Goal: Task Accomplishment & Management: Manage account settings

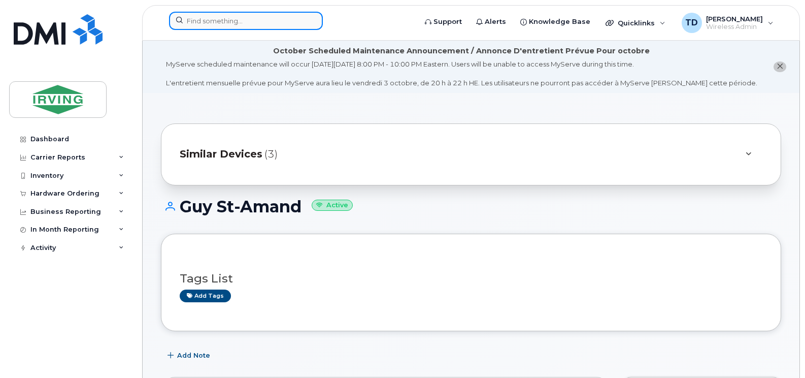
click at [254, 24] on input at bounding box center [246, 21] width 154 height 18
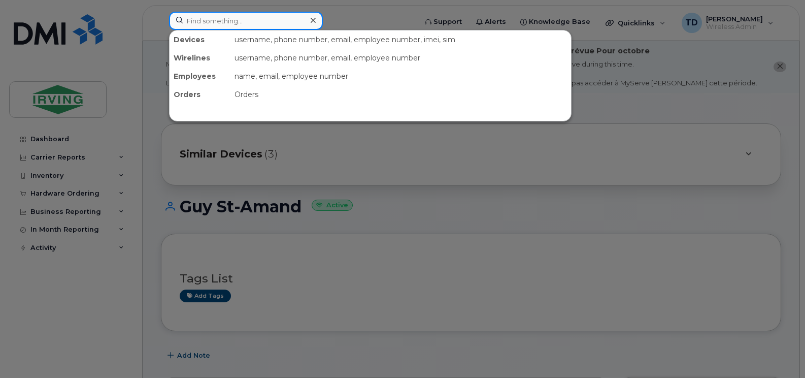
paste input "(506)-365-0122"
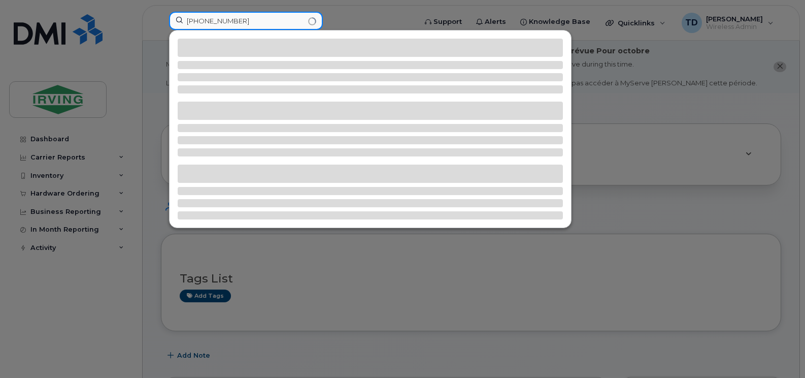
click at [223, 20] on input "(506)-365-0122" at bounding box center [246, 21] width 154 height 18
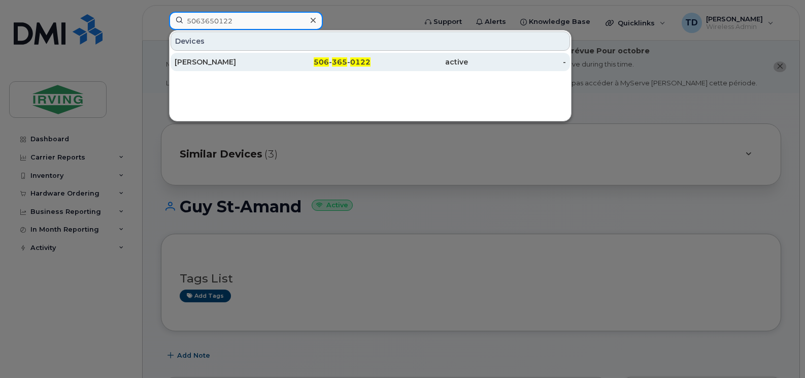
type input "5063650122"
click at [349, 57] on div "506 - 365 - 0122" at bounding box center [322, 62] width 98 height 10
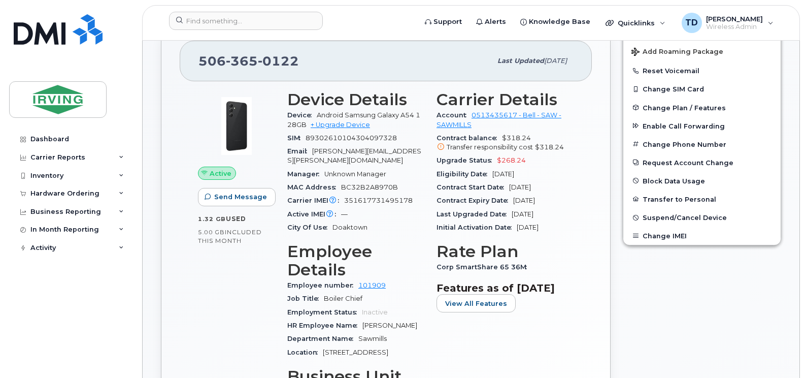
scroll to position [355, 0]
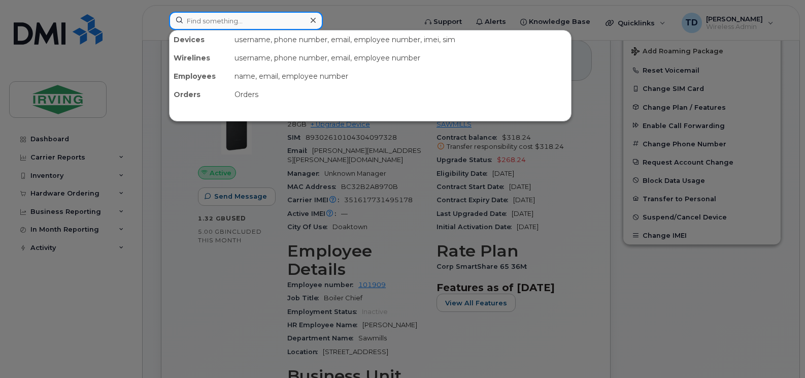
click at [253, 21] on input at bounding box center [246, 21] width 154 height 18
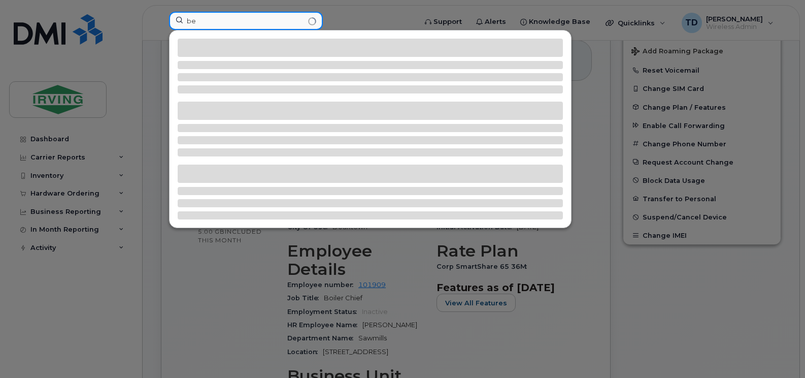
type input "b"
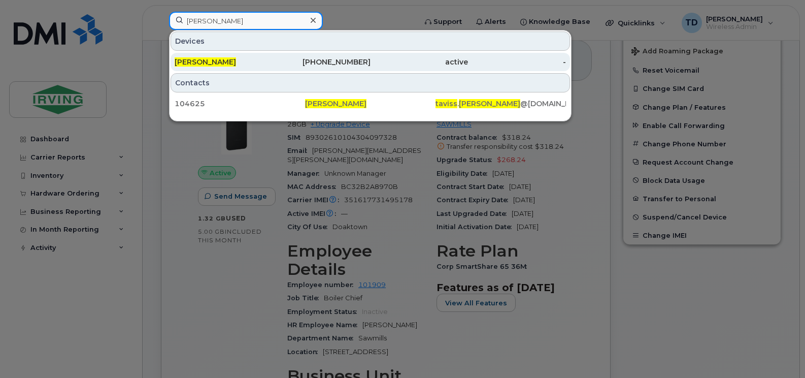
type input "sebastian taviss"
click at [352, 61] on div "506-271-0131" at bounding box center [322, 62] width 98 height 10
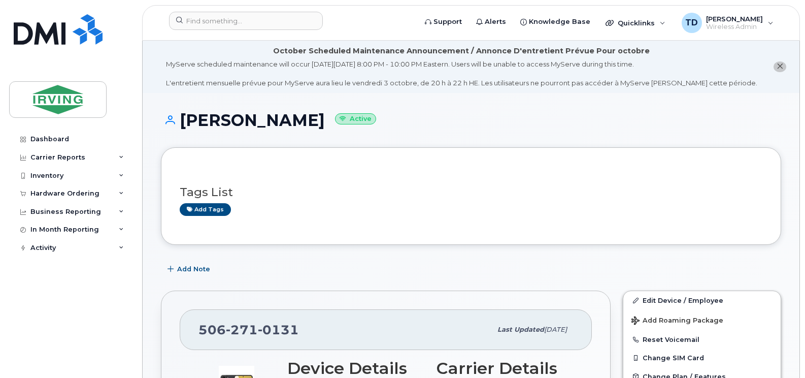
click at [782, 65] on icon "close notification" at bounding box center [779, 66] width 7 height 7
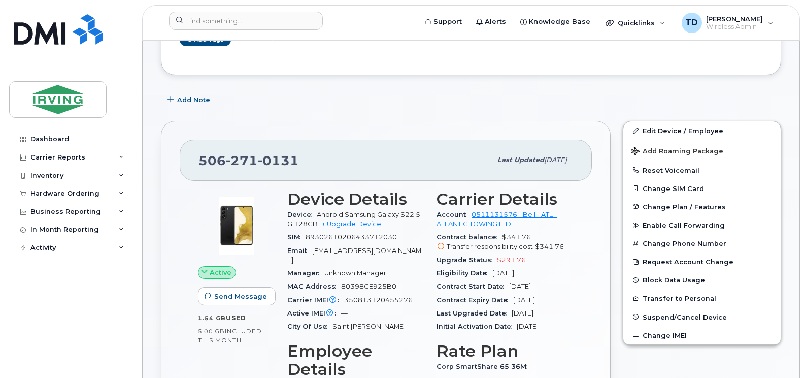
scroll to position [152, 0]
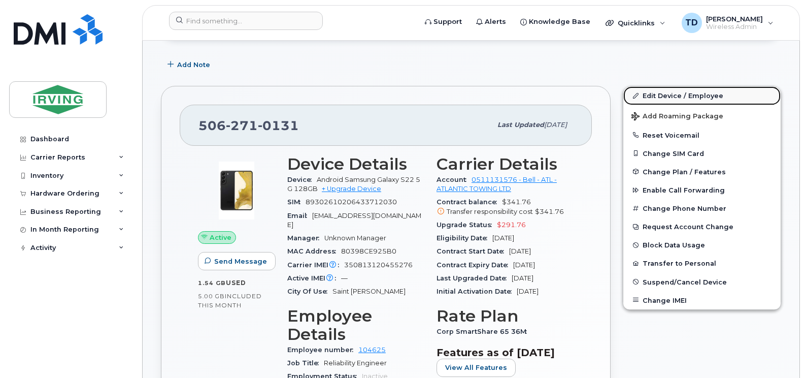
click at [699, 91] on link "Edit Device / Employee" at bounding box center [701, 95] width 157 height 18
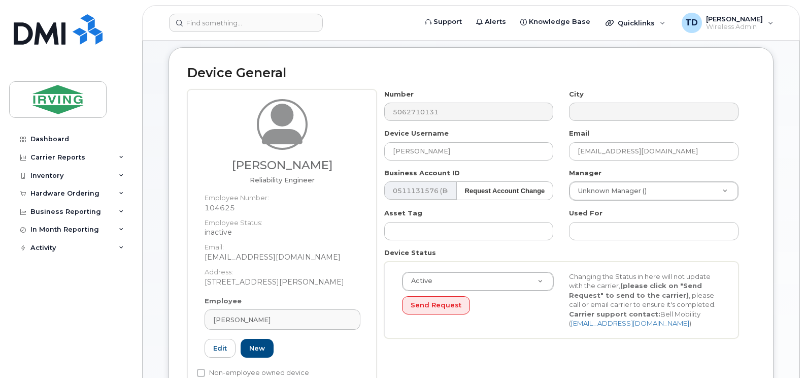
scroll to position [51, 0]
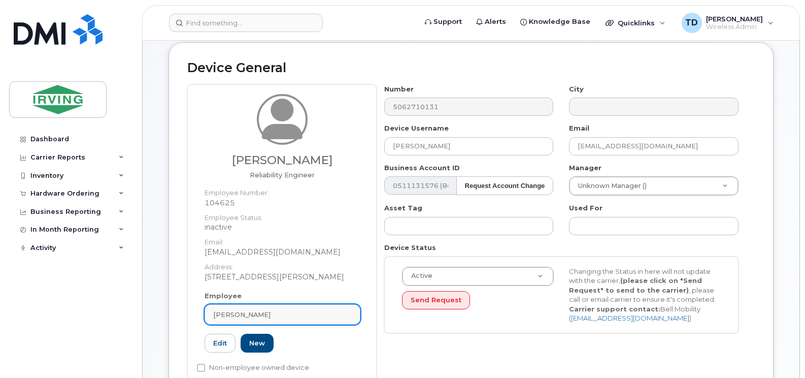
click at [259, 317] on span "[PERSON_NAME]" at bounding box center [241, 315] width 57 height 10
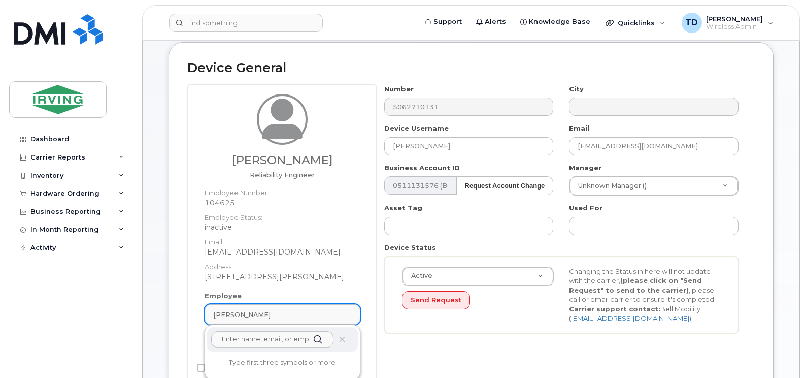
click at [259, 317] on span "[PERSON_NAME]" at bounding box center [241, 315] width 57 height 10
type input "[PERSON_NAME]"
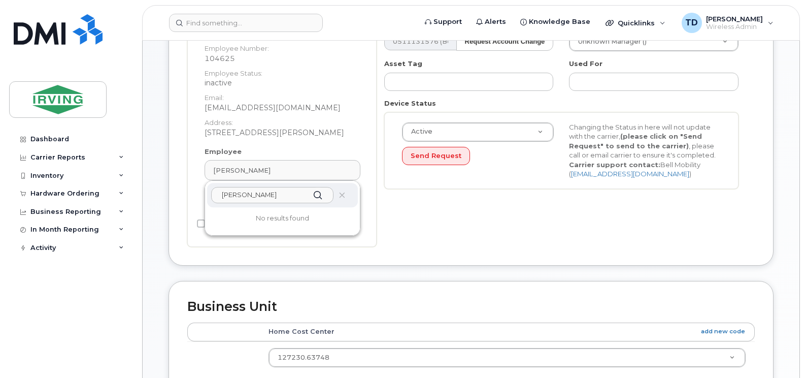
scroll to position [203, 0]
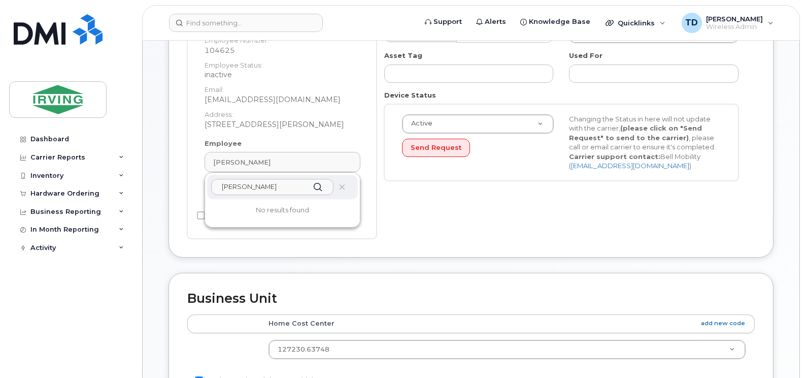
click at [265, 186] on input "ben young" at bounding box center [272, 187] width 122 height 16
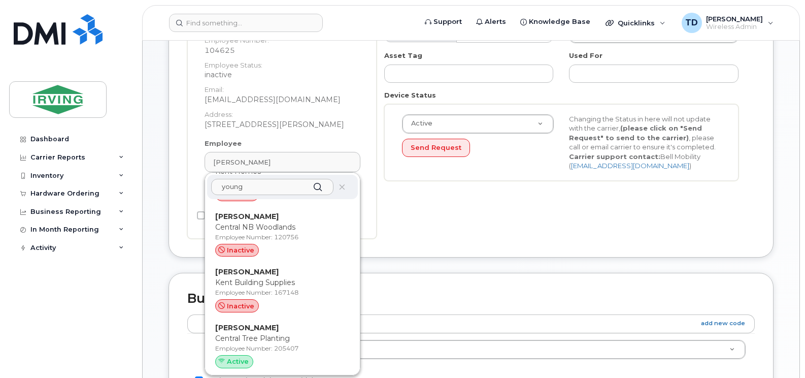
scroll to position [812, 0]
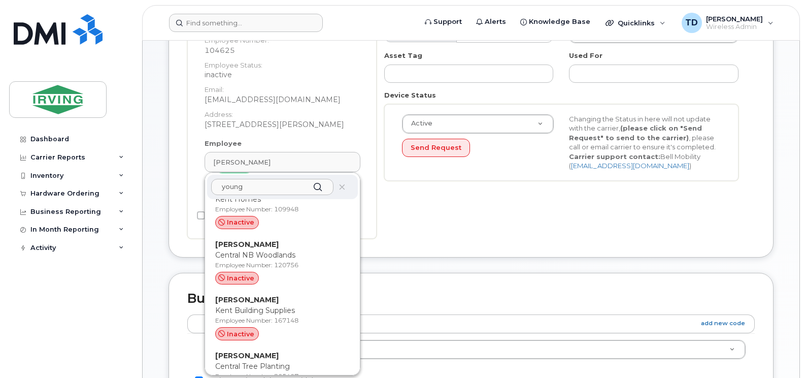
type input "young"
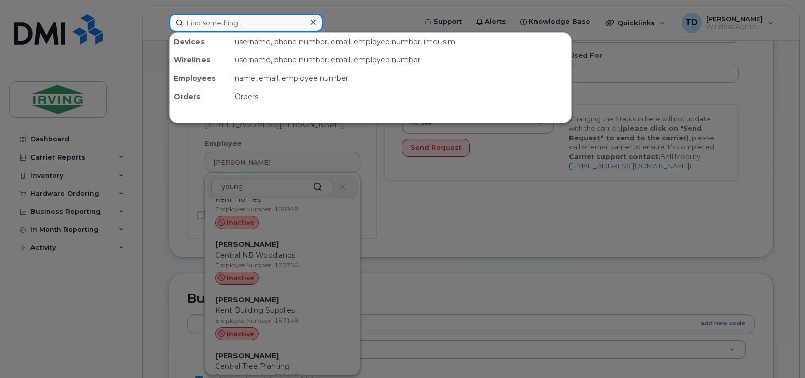
click at [241, 23] on input at bounding box center [246, 23] width 154 height 18
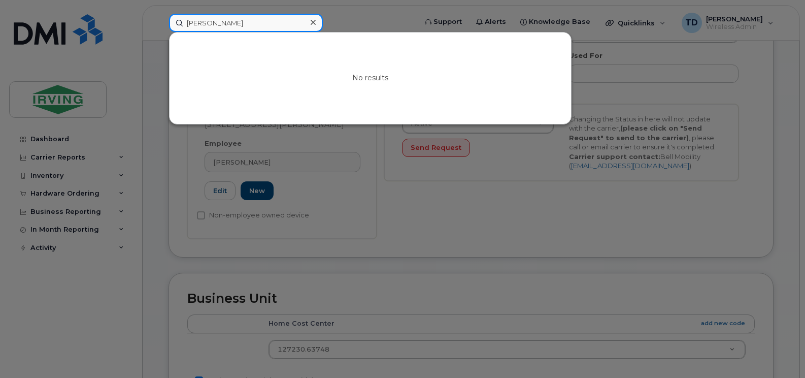
type input "benjamin young"
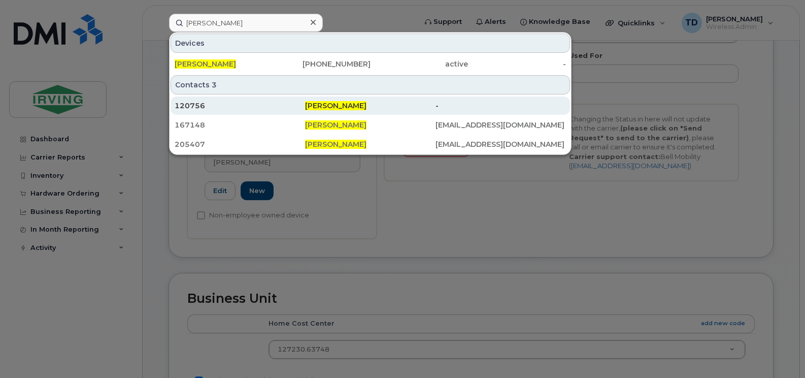
click at [198, 105] on div "120756" at bounding box center [240, 105] width 130 height 10
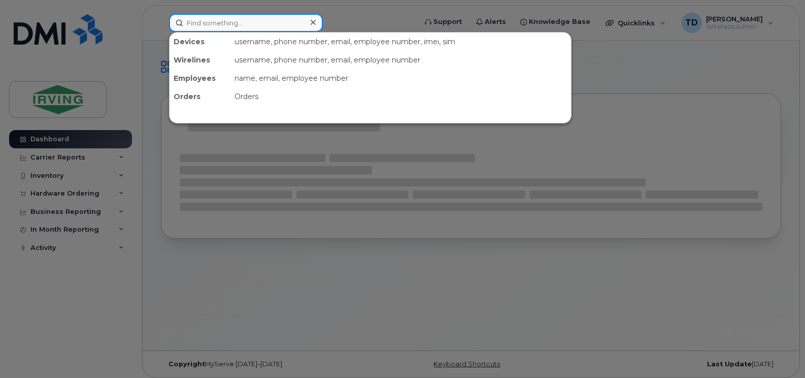
click at [236, 28] on input at bounding box center [246, 23] width 154 height 18
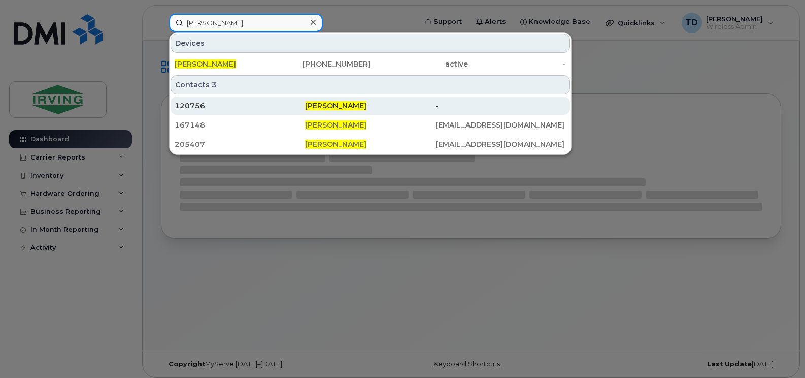
type input "[PERSON_NAME]"
click at [345, 105] on span "Benjamin Young" at bounding box center [335, 105] width 61 height 9
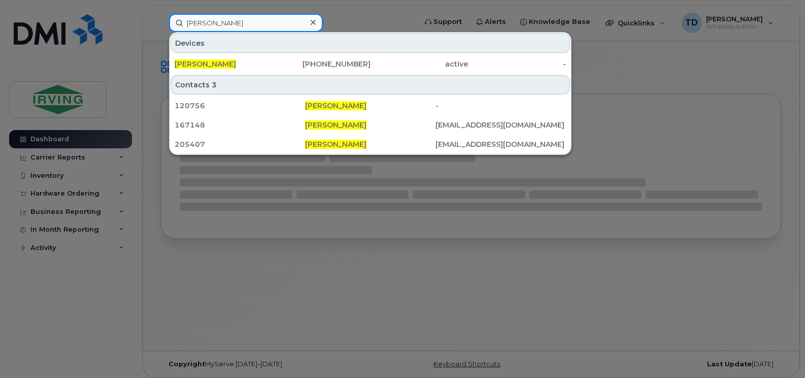
click at [262, 30] on input "benjamin young" at bounding box center [246, 23] width 154 height 18
click at [158, 52] on div at bounding box center [402, 189] width 805 height 378
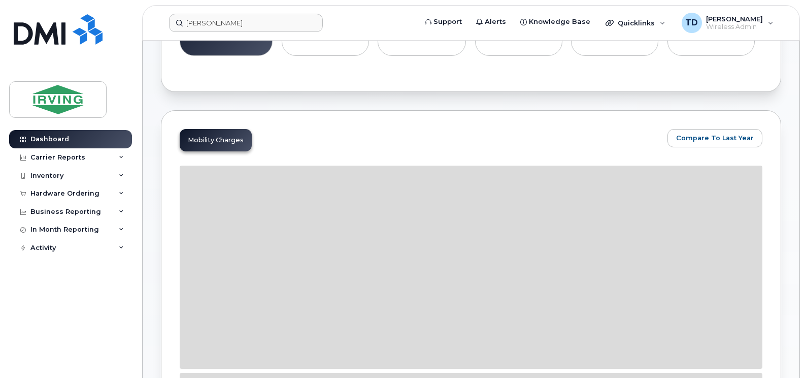
scroll to position [254, 0]
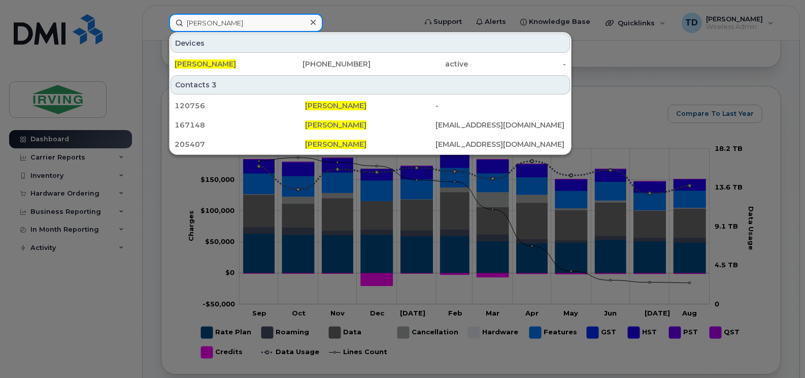
click at [288, 24] on input "benjamin young" at bounding box center [246, 23] width 154 height 18
click at [146, 190] on div at bounding box center [402, 189] width 805 height 378
click at [275, 20] on input "benjamin young" at bounding box center [246, 23] width 154 height 18
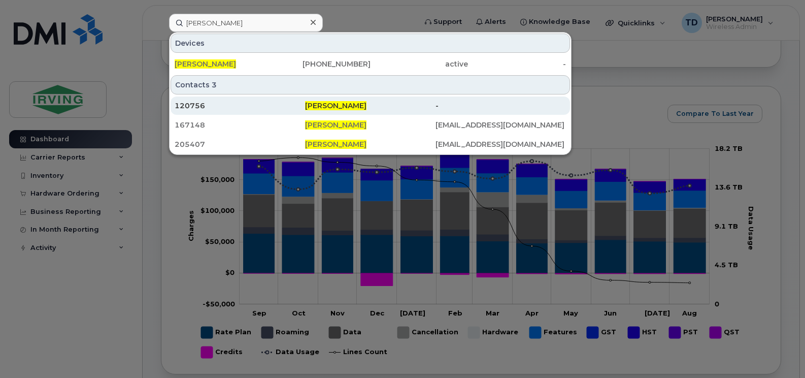
click at [319, 107] on span "Benjamin Young" at bounding box center [335, 105] width 61 height 9
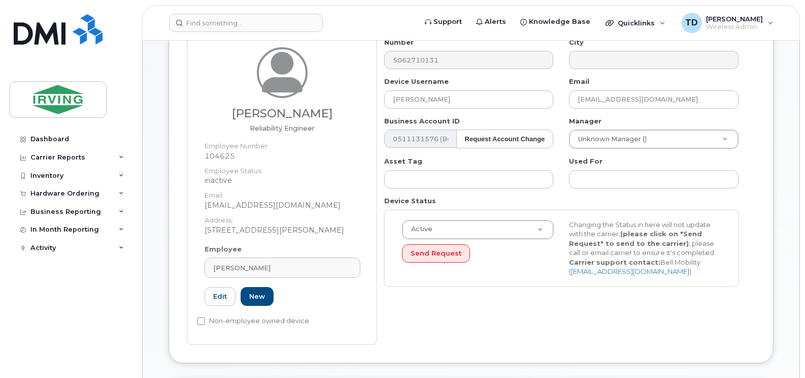
scroll to position [101, 0]
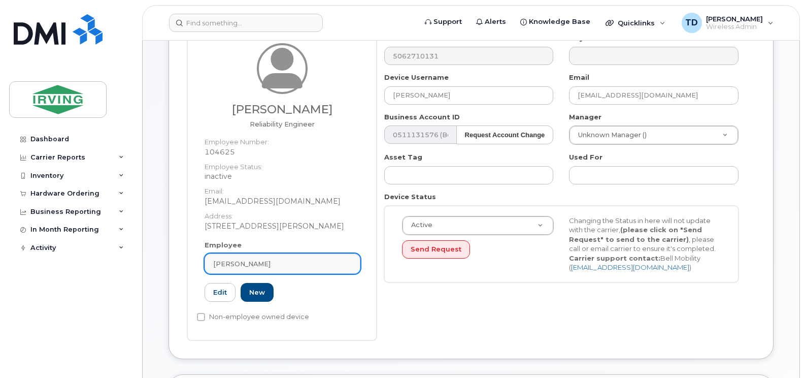
click at [318, 263] on div "Sebastian Taviss" at bounding box center [282, 264] width 139 height 10
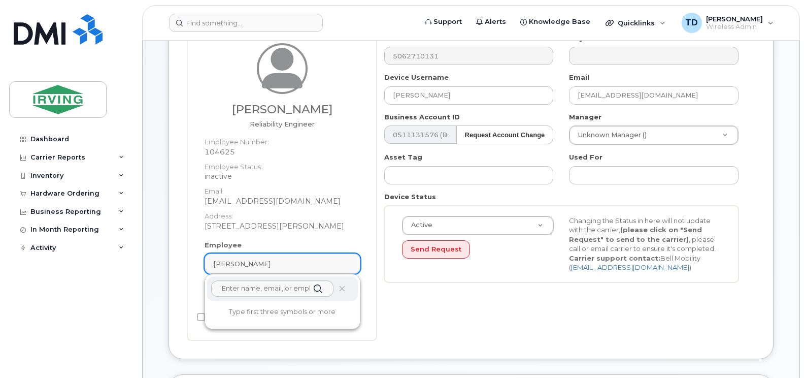
click at [318, 263] on div "Sebastian Taviss" at bounding box center [282, 264] width 139 height 10
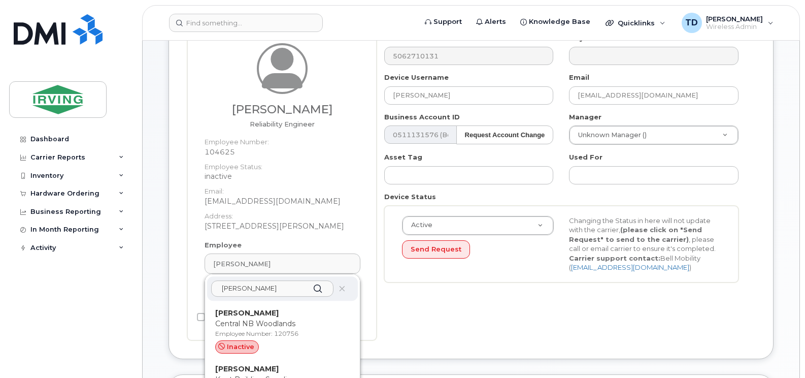
type input "benjamin young"
click at [65, 137] on div "Dashboard" at bounding box center [49, 139] width 39 height 8
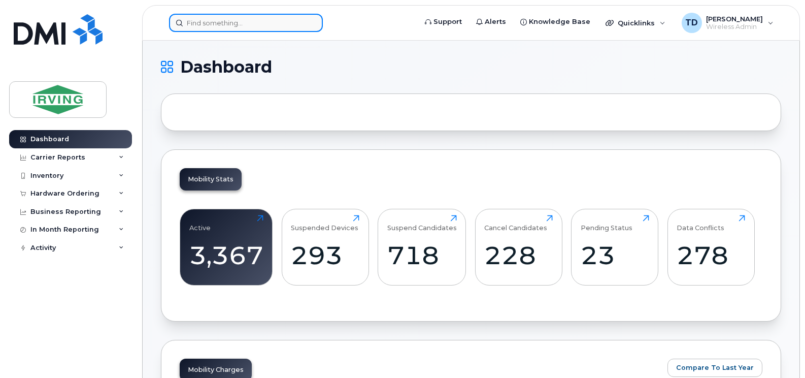
click at [261, 22] on input at bounding box center [246, 23] width 154 height 18
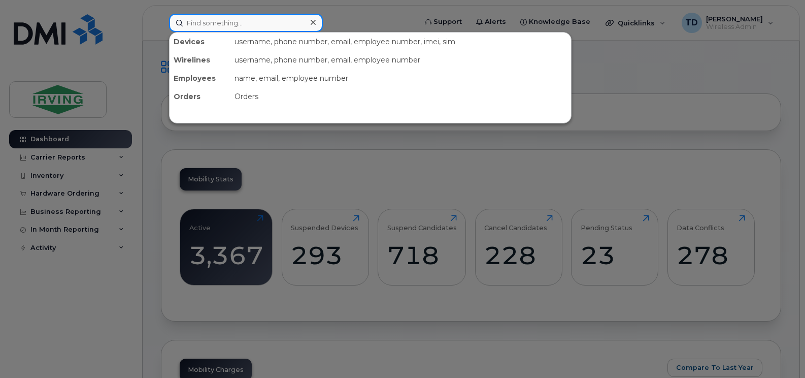
paste input "DISCONNECTED - [DATE]"
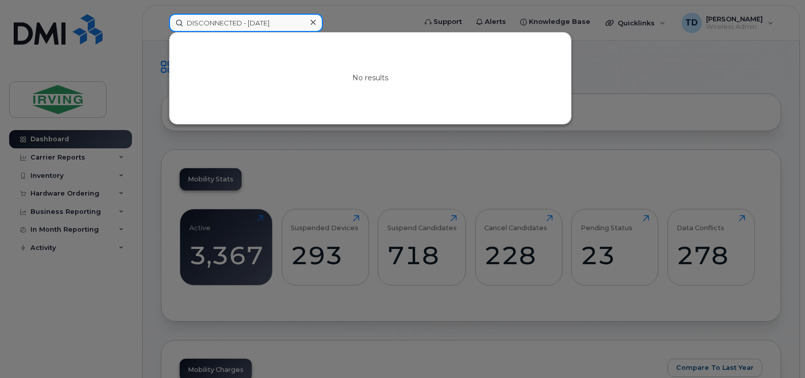
drag, startPoint x: 287, startPoint y: 21, endPoint x: 177, endPoint y: 22, distance: 110.1
click at [177, 22] on input "DISCONNECTED - [DATE]" at bounding box center [246, 23] width 154 height 18
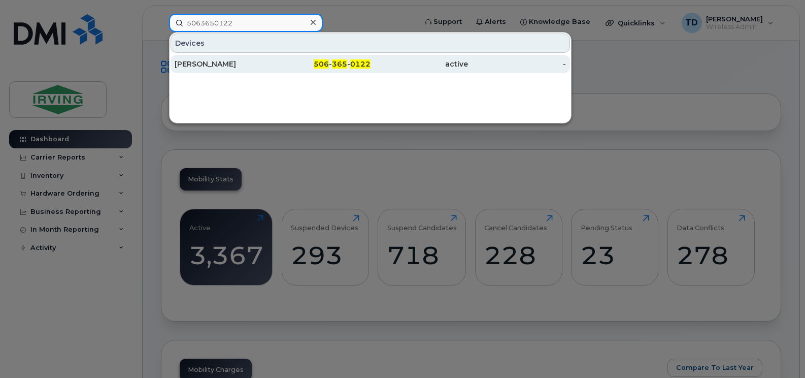
type input "5063650122"
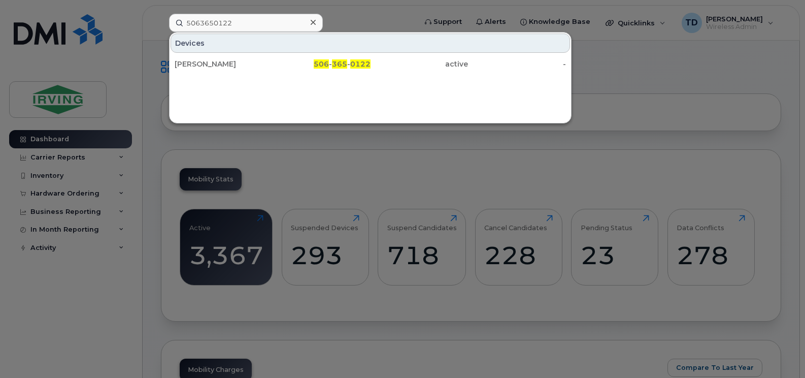
drag, startPoint x: 245, startPoint y: 58, endPoint x: 273, endPoint y: 90, distance: 42.1
click at [245, 58] on div "[PERSON_NAME]" at bounding box center [224, 64] width 98 height 18
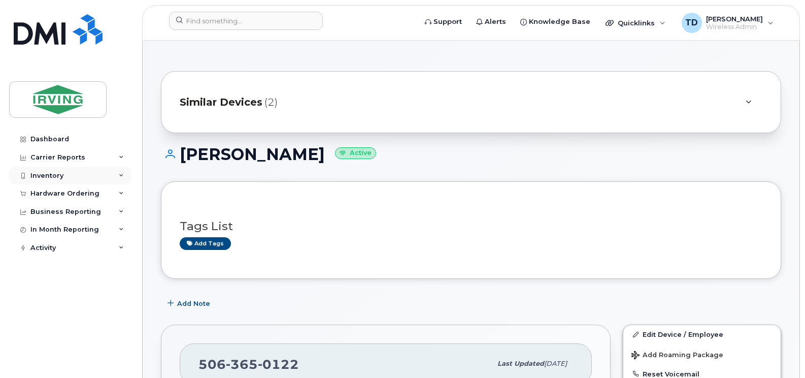
click at [119, 171] on div "Inventory" at bounding box center [70, 175] width 123 height 18
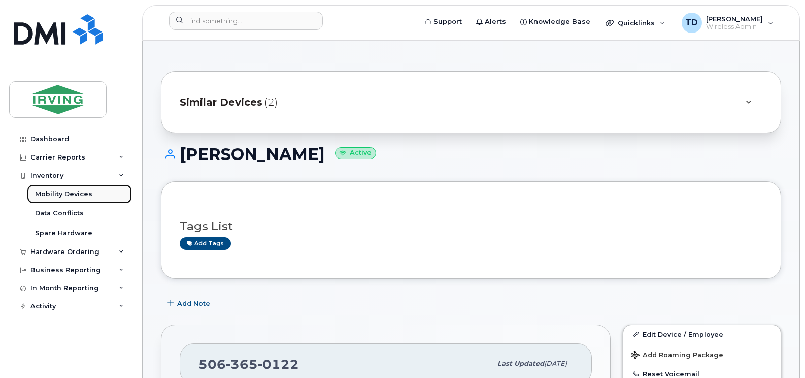
click at [71, 194] on div "Mobility Devices" at bounding box center [63, 193] width 57 height 9
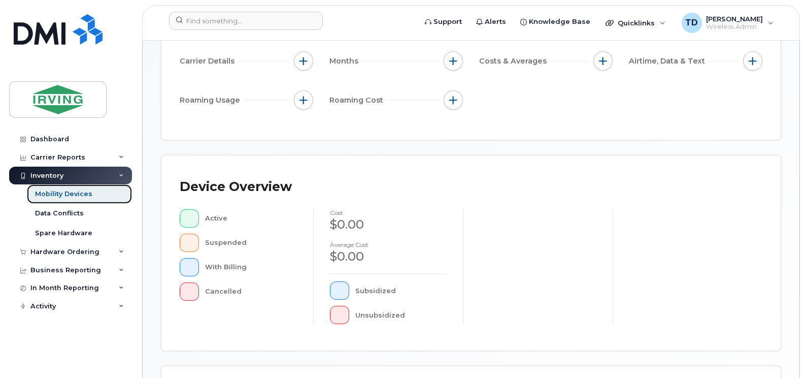
scroll to position [304, 0]
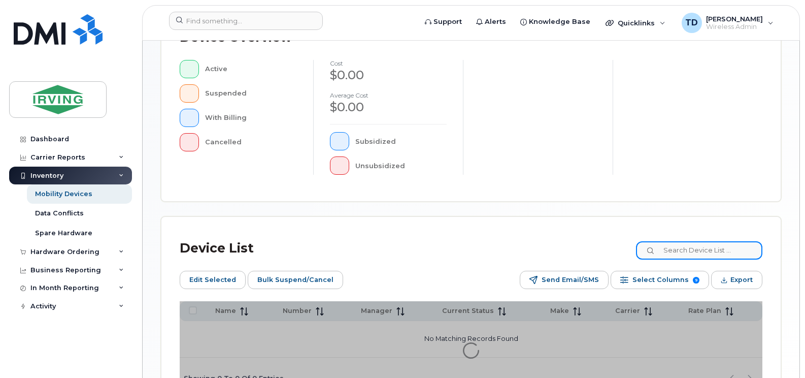
click at [671, 253] on input at bounding box center [699, 250] width 126 height 18
paste input "DISCONNECTED - [DATE]"
type input "DISCONNECTED - [DATE]"
click at [737, 246] on input "DISCONNECTED - [DATE]" at bounding box center [699, 250] width 126 height 18
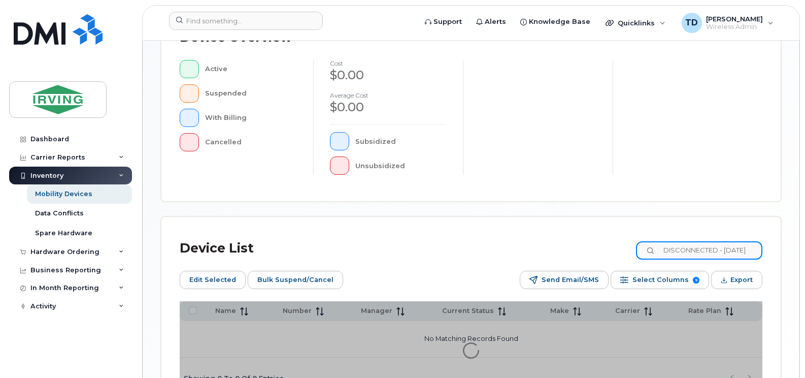
click at [737, 246] on input "DISCONNECTED - [DATE]" at bounding box center [699, 250] width 126 height 18
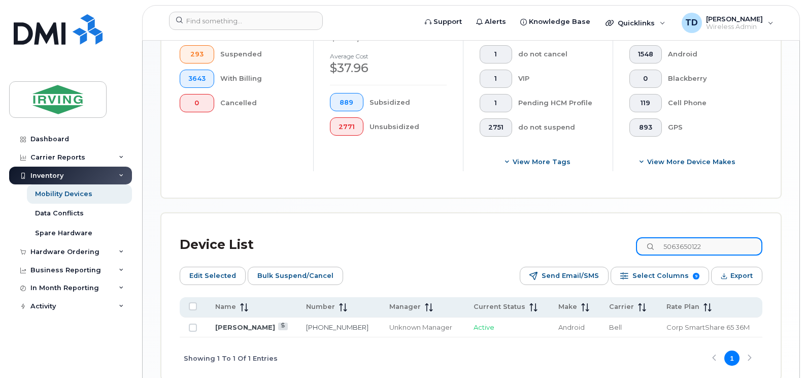
scroll to position [396, 0]
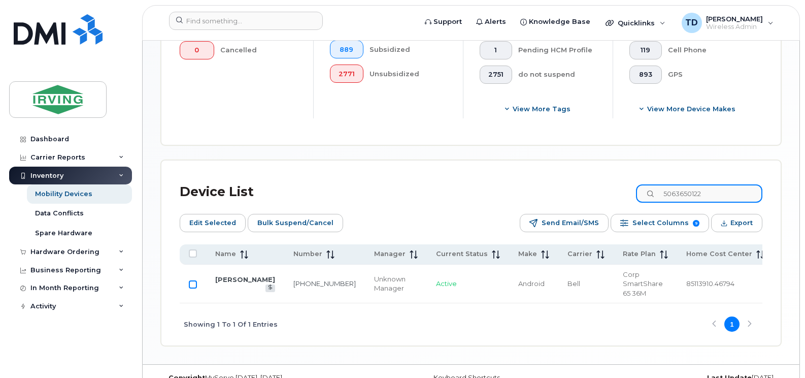
type input "5063650122"
click at [193, 280] on input "Row Unselected" at bounding box center [193, 284] width 8 height 8
checkbox input "true"
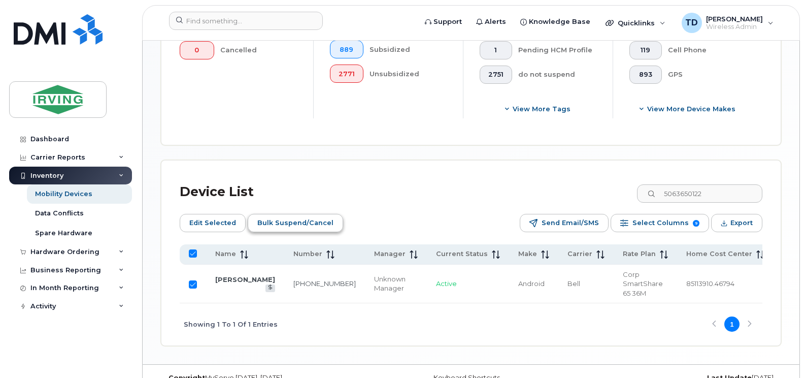
click at [284, 226] on span "Bulk Suspend/Cancel" at bounding box center [295, 222] width 76 height 15
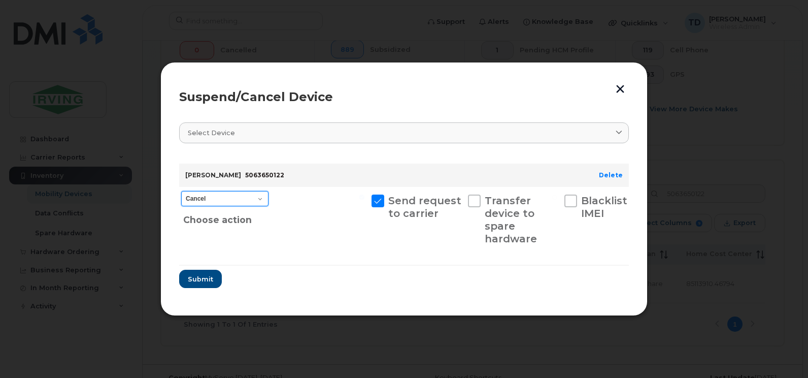
drag, startPoint x: 263, startPoint y: 200, endPoint x: 257, endPoint y: 201, distance: 6.2
click at [263, 200] on select "Cancel Suspend - Extend Suspension Suspend - Reduced Rate Suspend - Full Rate S…" at bounding box center [224, 198] width 87 height 15
select select "[object Object]"
click at [181, 191] on select "Cancel Suspend - Extend Suspension Suspend - Reduced Rate Suspend - Full Rate S…" at bounding box center [224, 198] width 87 height 15
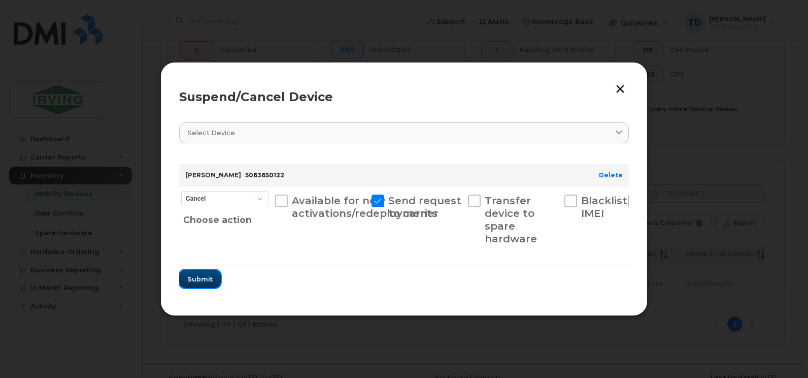
click at [197, 282] on span "Submit" at bounding box center [199, 279] width 25 height 10
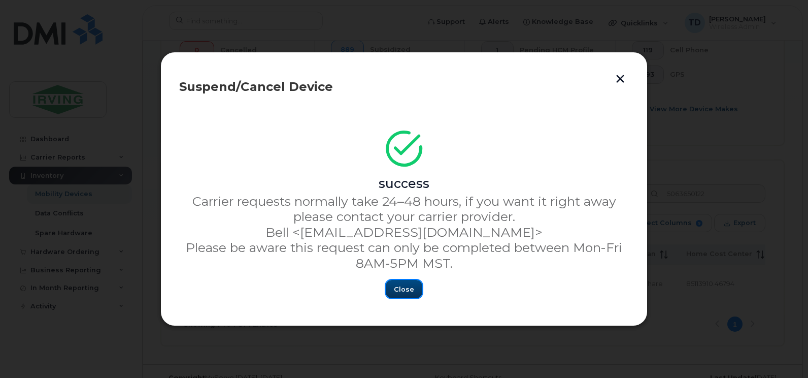
click at [405, 288] on span "Close" at bounding box center [404, 289] width 20 height 10
